Goal: Task Accomplishment & Management: Manage account settings

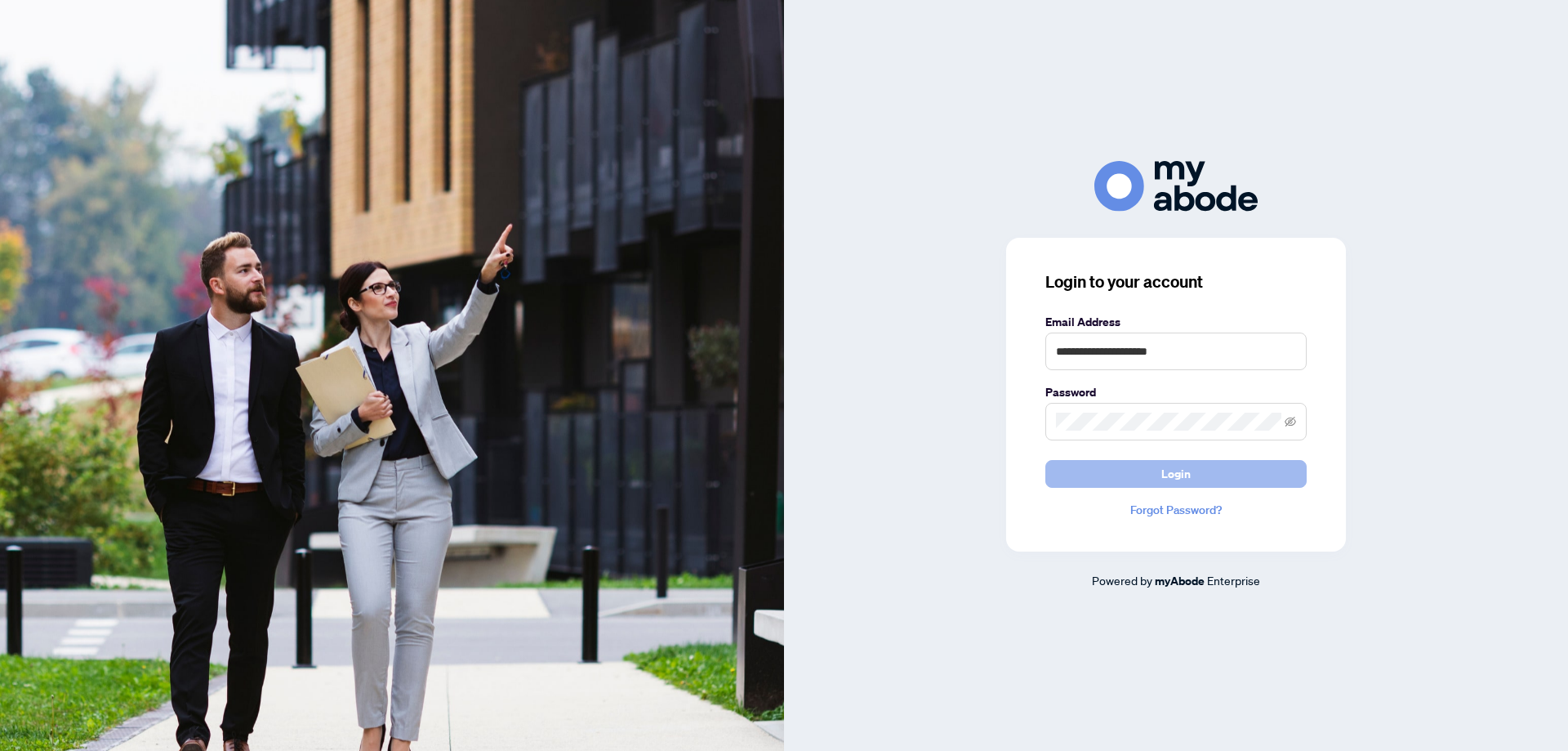
click at [1177, 478] on span "Login" at bounding box center [1175, 473] width 30 height 26
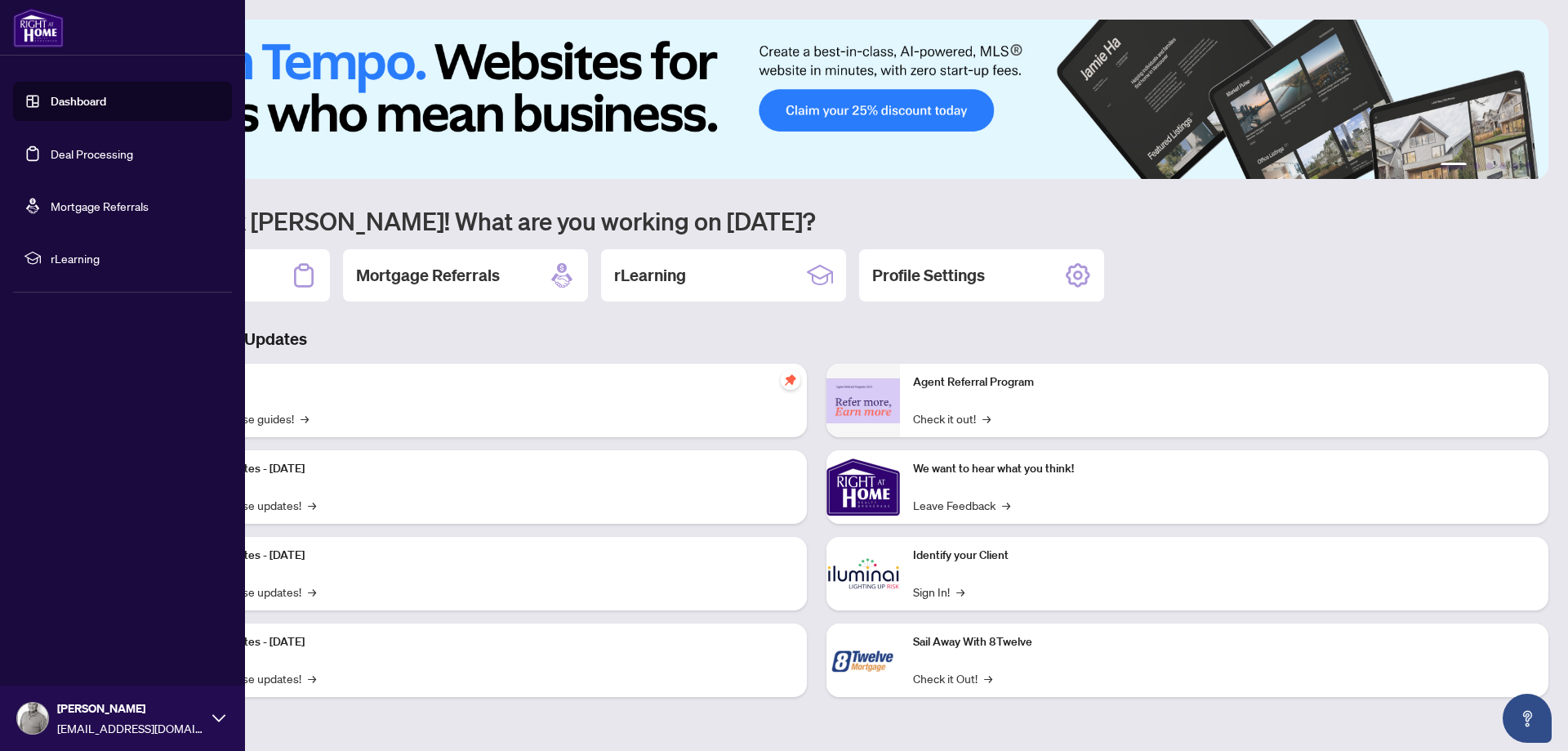
click at [50, 151] on link "Deal Processing" at bounding box center [91, 153] width 83 height 14
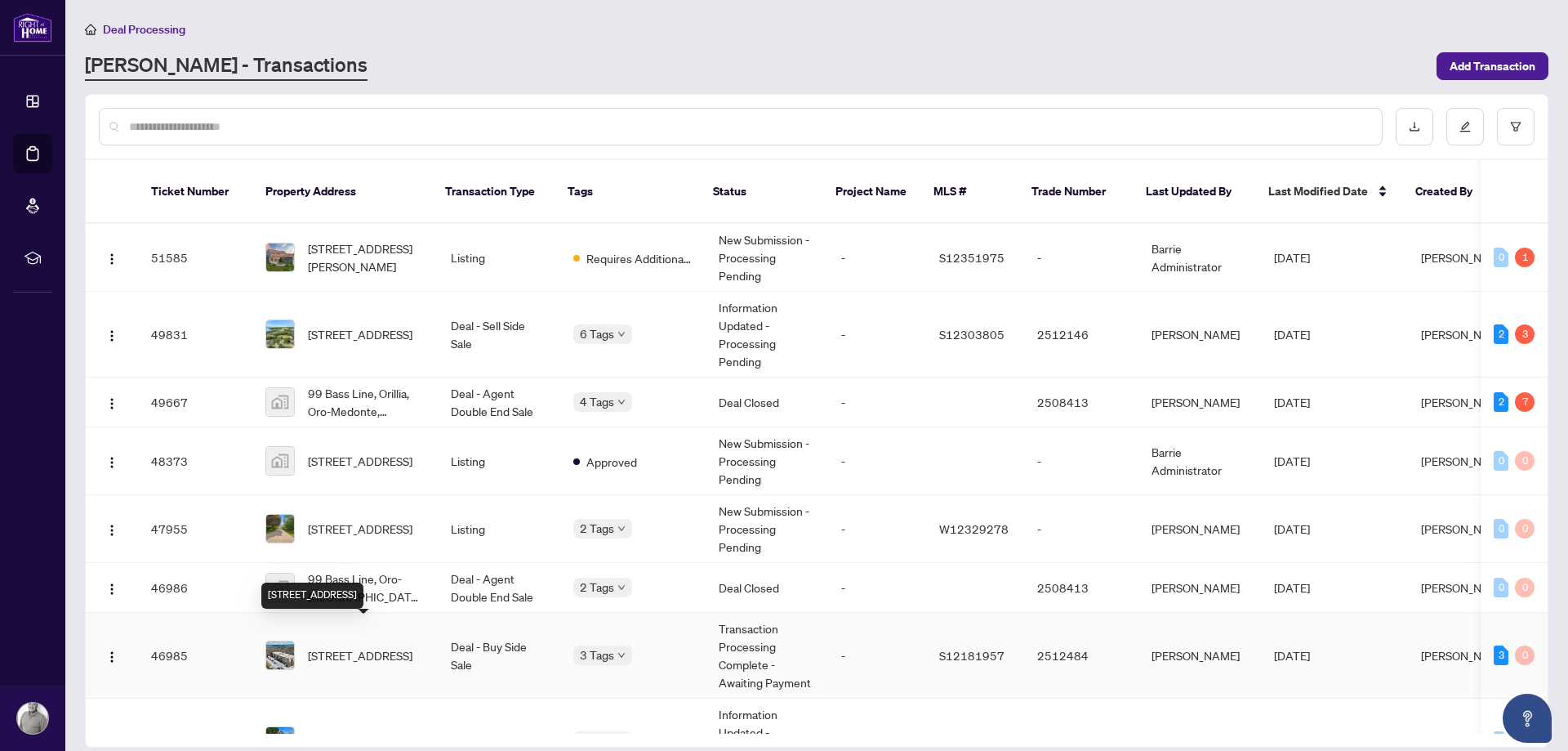
click at [362, 646] on span "304-486 Laclie St, Orillia, Ontario L3V 4P9, Canada" at bounding box center [360, 655] width 105 height 18
